Goal: Information Seeking & Learning: Learn about a topic

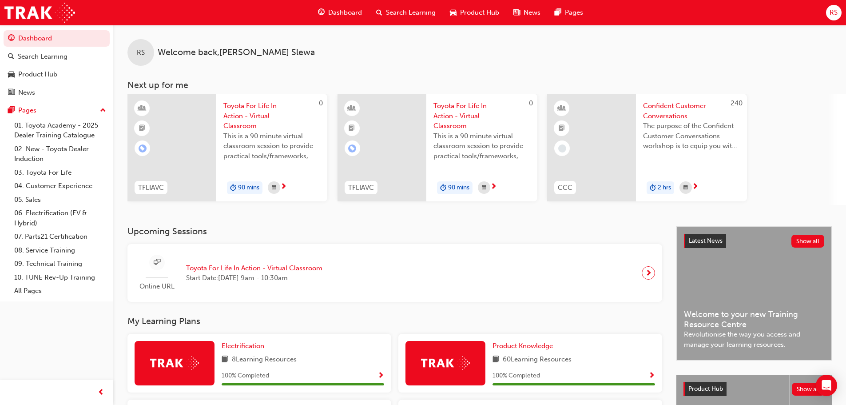
click at [820, 113] on div "0 TFLIAVC Toyota For Life In Action - Virtual Classroom This is a 90 minute vir…" at bounding box center [486, 149] width 719 height 111
click at [405, 13] on span "Search Learning" at bounding box center [411, 13] width 50 height 10
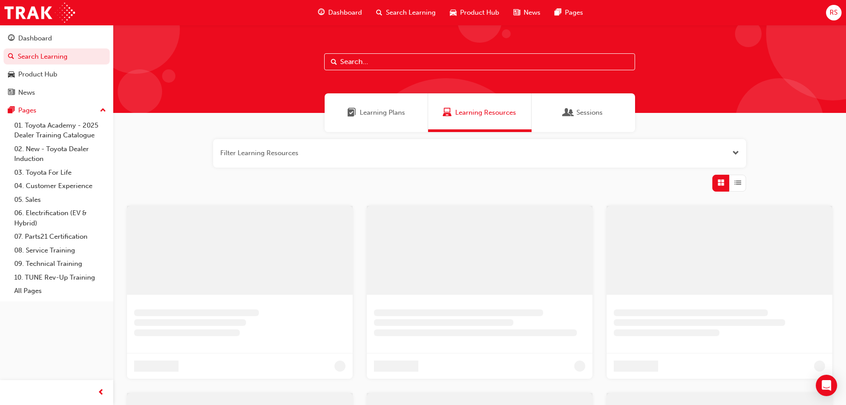
click at [414, 61] on input "text" at bounding box center [479, 61] width 311 height 17
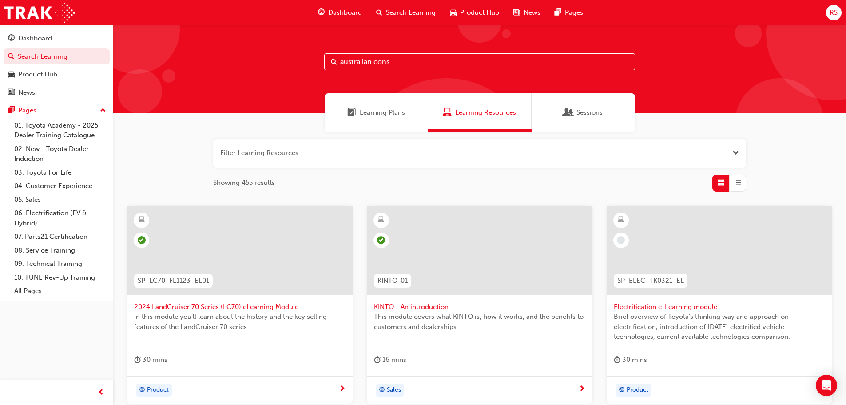
type input "australian cons"
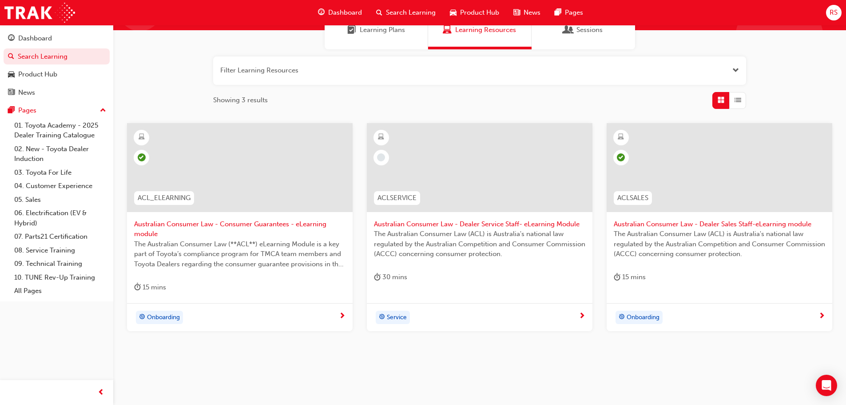
scroll to position [89, 0]
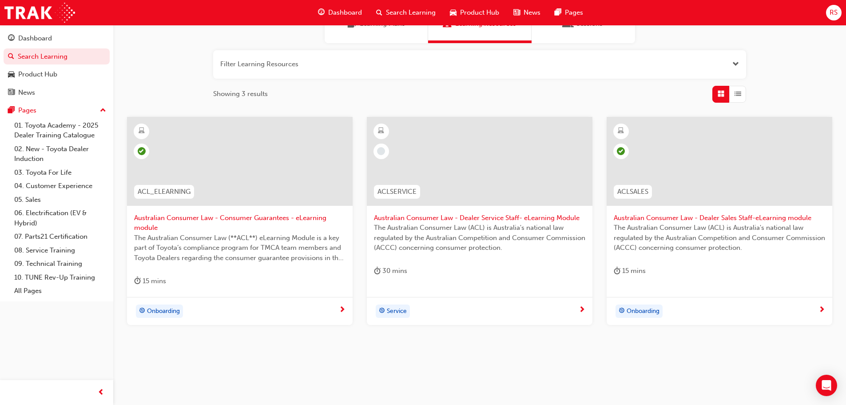
click at [741, 160] on div at bounding box center [720, 161] width 226 height 89
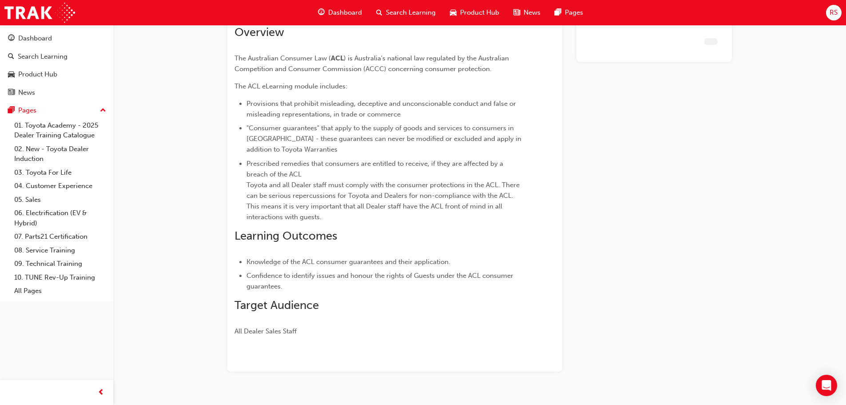
scroll to position [86, 0]
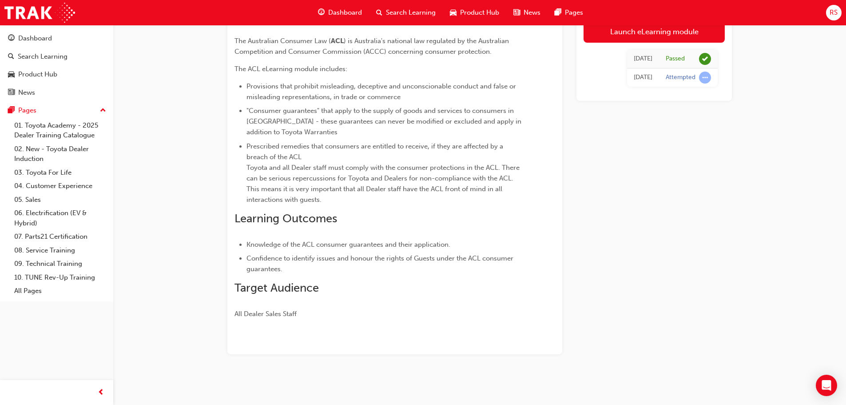
click at [336, 8] on span "Dashboard" at bounding box center [345, 13] width 34 height 10
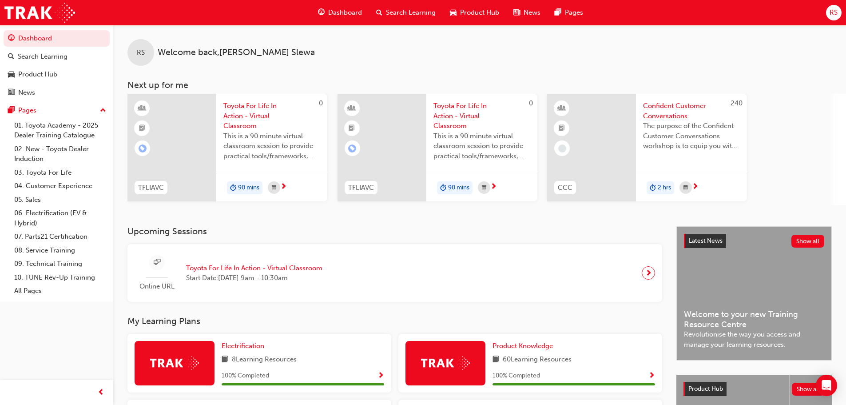
click at [499, 44] on div "RS Welcome back , Ronaldo Slewa" at bounding box center [479, 45] width 733 height 41
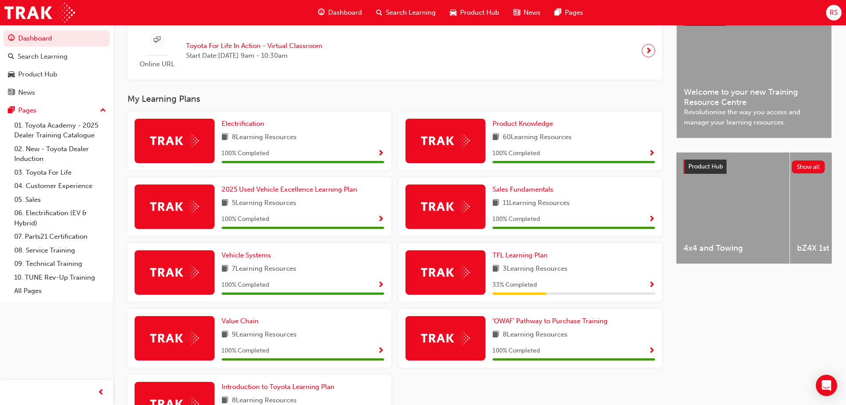
scroll to position [294, 0]
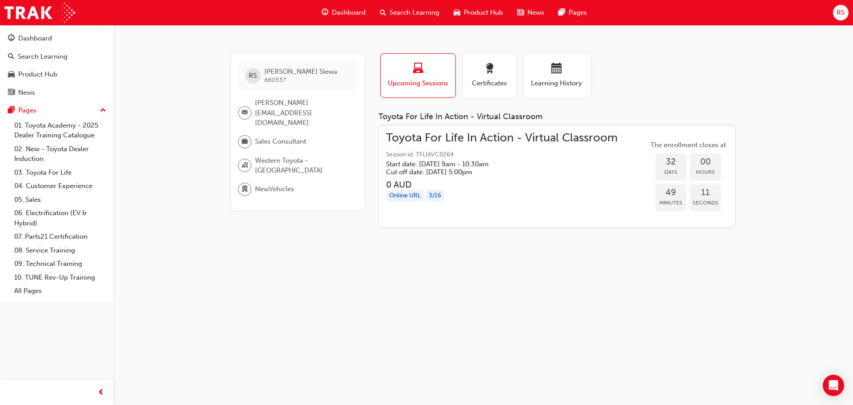
click at [695, 100] on div "Profile Upcoming Sessions Certificates Learning History" at bounding box center [557, 79] width 375 height 52
click at [347, 16] on span "Dashboard" at bounding box center [349, 13] width 34 height 10
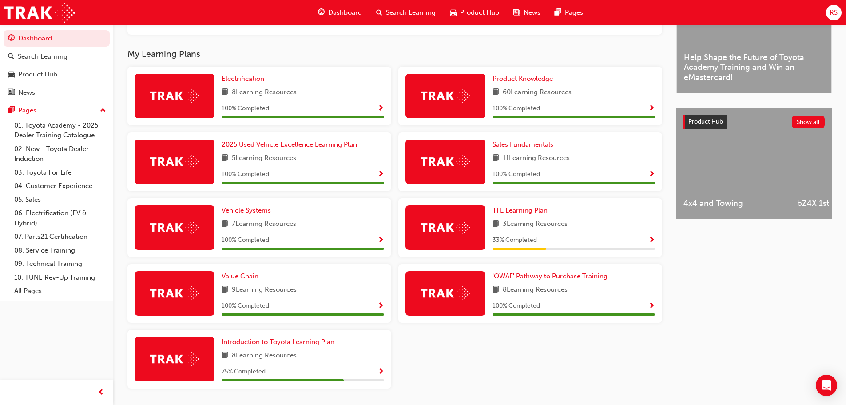
scroll to position [294, 0]
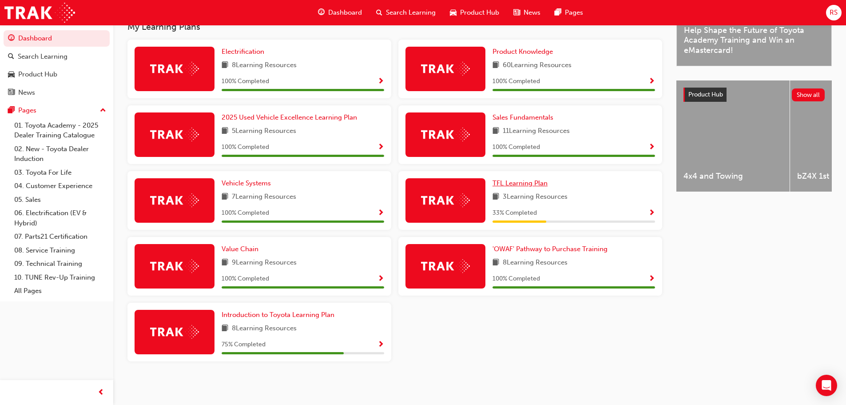
click at [536, 184] on span "TFL Learning Plan" at bounding box center [520, 183] width 55 height 8
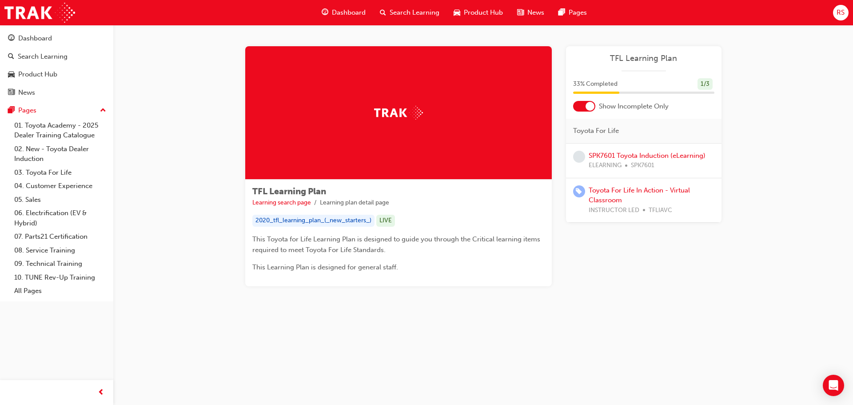
click at [575, 302] on div "TFL Learning Plan Learning search page Learning plan detail page TFL Learning P…" at bounding box center [483, 180] width 505 height 268
